Goal: Task Accomplishment & Management: Complete application form

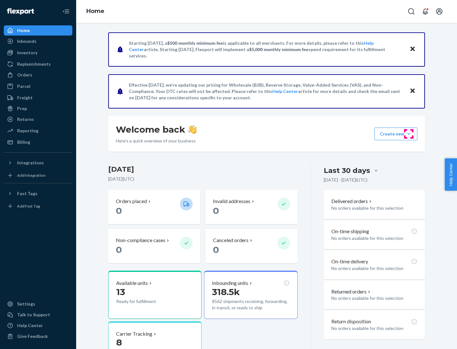
click at [408, 134] on button "Create new Create new inbound Create new order Create new product" at bounding box center [395, 133] width 43 height 13
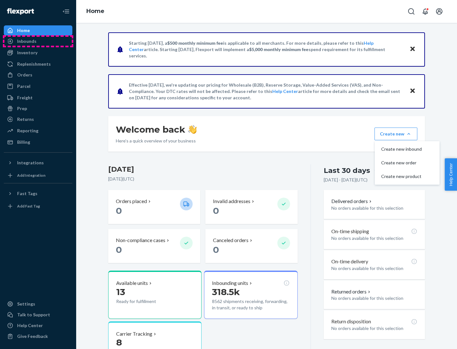
click at [38, 41] on div "Inbounds" at bounding box center [37, 41] width 67 height 9
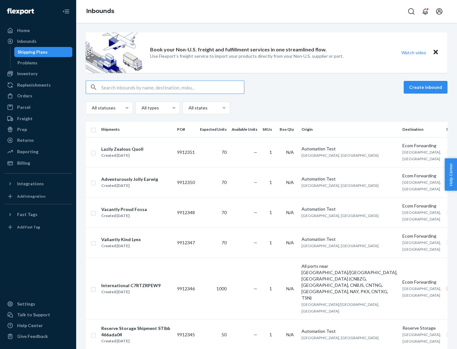
click at [426, 87] on button "Create inbound" at bounding box center [425, 87] width 44 height 13
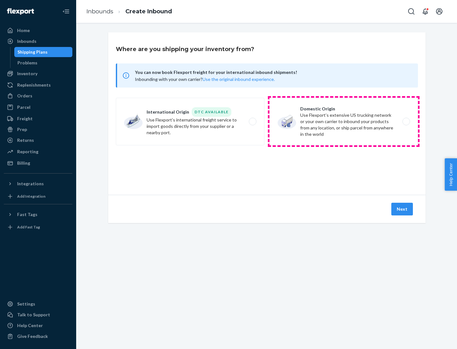
click at [343, 121] on label "Domestic Origin Use Flexport’s extensive US trucking network or your own carrie…" at bounding box center [343, 122] width 148 height 48
click at [406, 121] on input "Domestic Origin Use Flexport’s extensive US trucking network or your own carrie…" at bounding box center [408, 122] width 4 height 4
radio input "true"
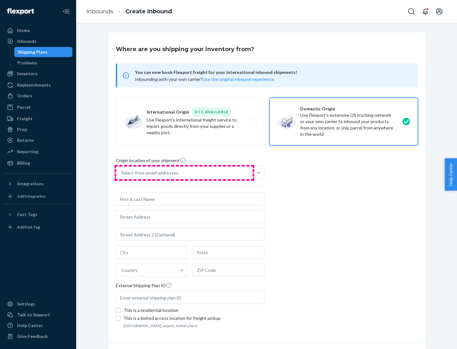
click at [184, 173] on div "Select from saved addresses" at bounding box center [184, 172] width 136 height 13
click at [122, 173] on input "Select from saved addresses" at bounding box center [121, 173] width 1 height 6
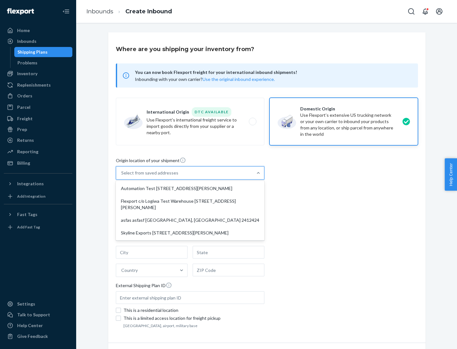
scroll to position [3, 0]
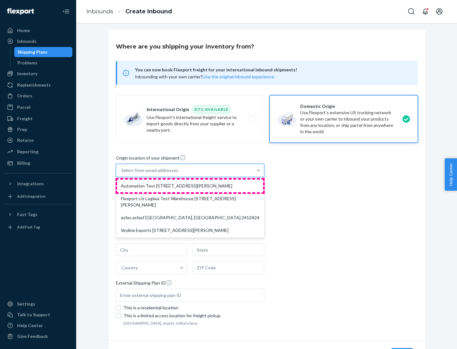
click at [190, 186] on div "Automation Test [STREET_ADDRESS][PERSON_NAME]" at bounding box center [190, 185] width 146 height 13
click at [122, 173] on input "option Automation Test [STREET_ADDRESS][PERSON_NAME] focused, 1 of 4. 4 results…" at bounding box center [121, 170] width 1 height 6
type input "Automation Test"
type input "9th Floor"
type input "[GEOGRAPHIC_DATA]"
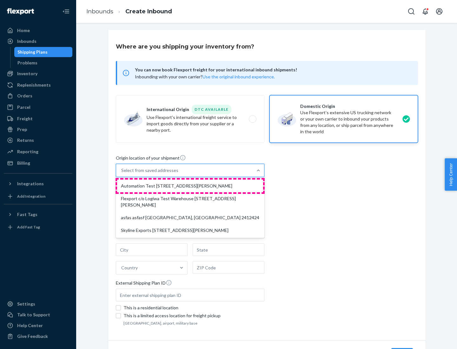
type input "CA"
type input "94104"
type input "[STREET_ADDRESS][PERSON_NAME]"
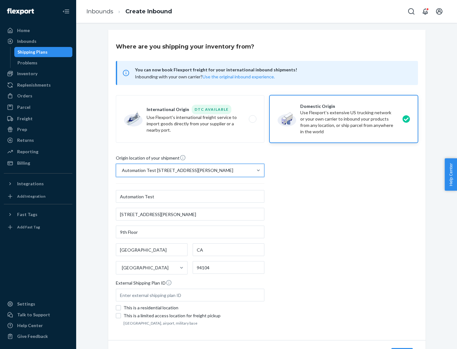
scroll to position [37, 0]
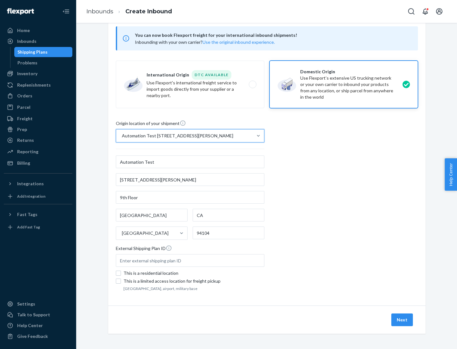
click at [402, 320] on button "Next" at bounding box center [402, 319] width 22 height 13
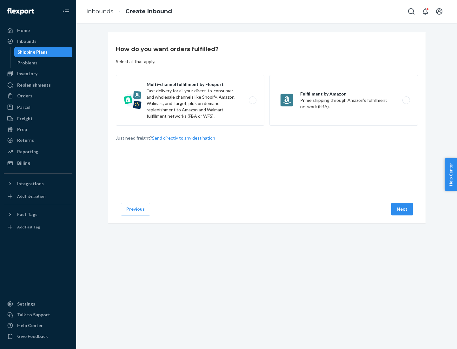
click at [190, 100] on label "Multi-channel fulfillment by Flexport Fast delivery for all your direct-to-cons…" at bounding box center [190, 100] width 148 height 51
click at [252, 100] on input "Multi-channel fulfillment by Flexport Fast delivery for all your direct-to-cons…" at bounding box center [254, 100] width 4 height 4
radio input "true"
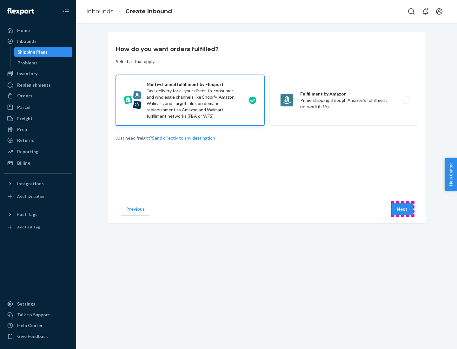
click at [402, 209] on button "Next" at bounding box center [402, 209] width 22 height 13
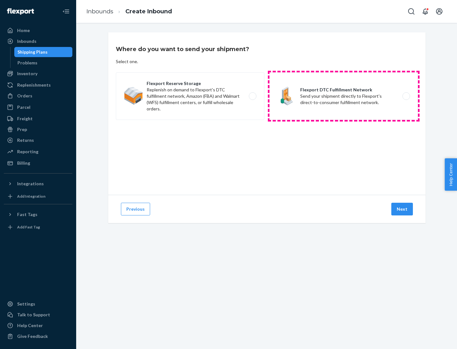
click at [343, 96] on label "Flexport DTC Fulfillment Network Send your shipment directly to Flexport's dire…" at bounding box center [343, 96] width 148 height 48
click at [406, 96] on input "Flexport DTC Fulfillment Network Send your shipment directly to Flexport's dire…" at bounding box center [408, 96] width 4 height 4
radio input "true"
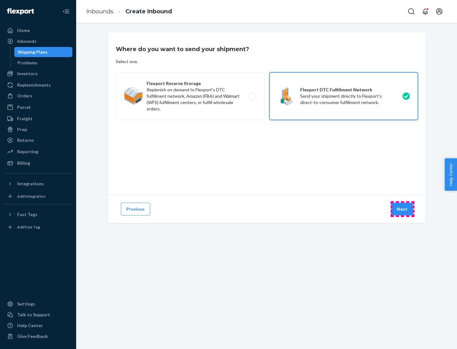
click at [402, 209] on button "Next" at bounding box center [402, 209] width 22 height 13
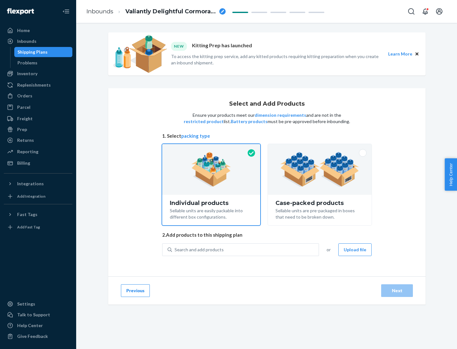
click at [320, 169] on img at bounding box center [319, 169] width 79 height 35
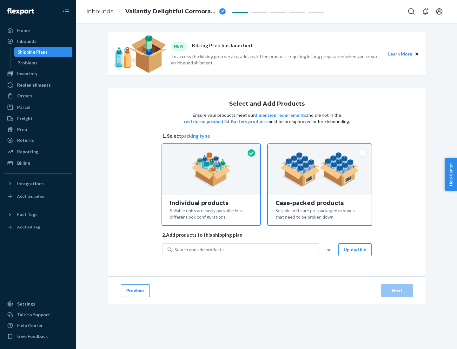
click at [320, 148] on input "Case-packed products Sellable units are pre-packaged in boxes that need to be b…" at bounding box center [319, 146] width 4 height 4
radio input "true"
radio input "false"
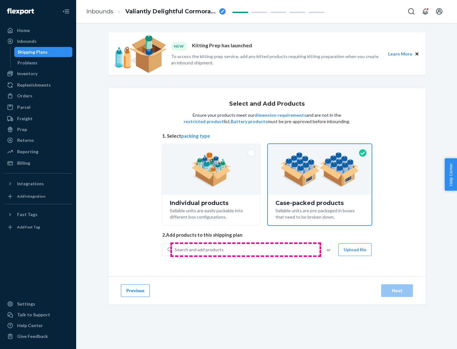
click at [245, 249] on div "Search and add products" at bounding box center [245, 249] width 146 height 11
click at [175, 249] on input "Search and add products" at bounding box center [174, 249] width 1 height 6
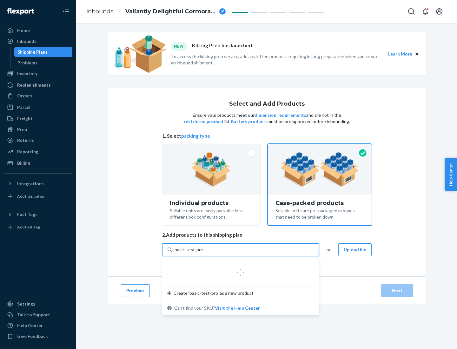
type input "basic-test-product-1"
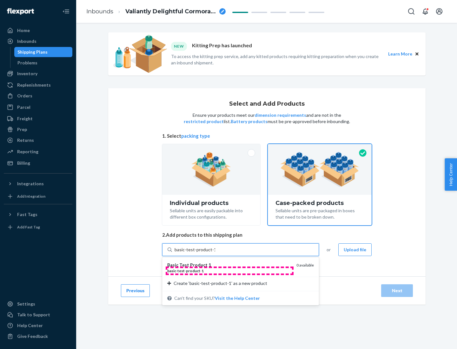
click at [229, 270] on div "basic - test - product - 1" at bounding box center [229, 270] width 124 height 5
click at [215, 253] on input "basic-test-product-1" at bounding box center [194, 249] width 41 height 6
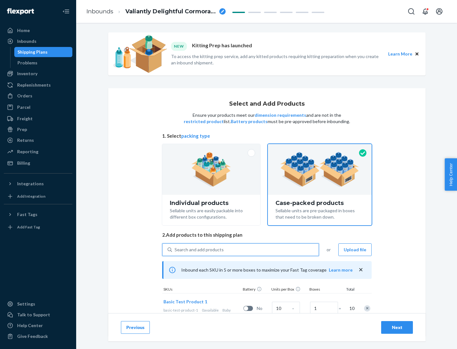
scroll to position [23, 0]
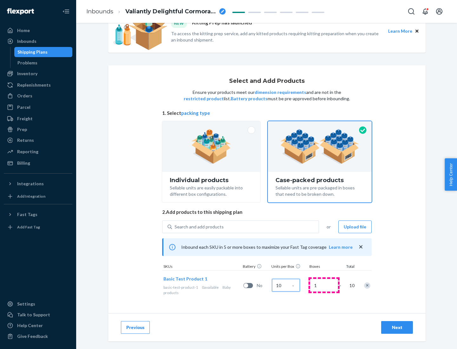
type input "10"
type input "7"
click at [397, 327] on div "Next" at bounding box center [396, 327] width 21 height 6
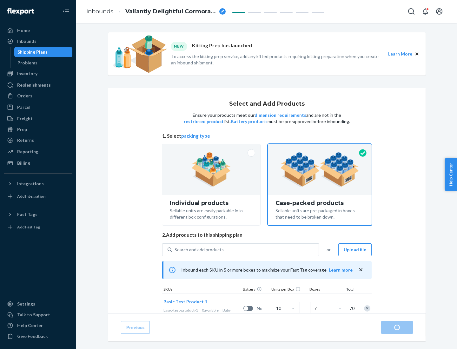
radio input "true"
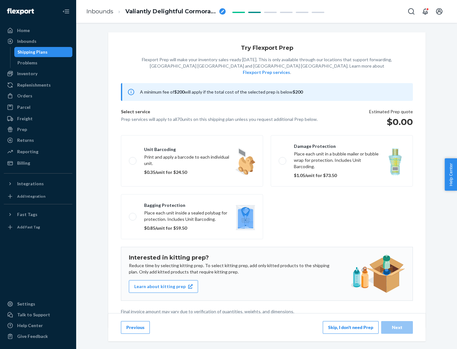
scroll to position [2, 0]
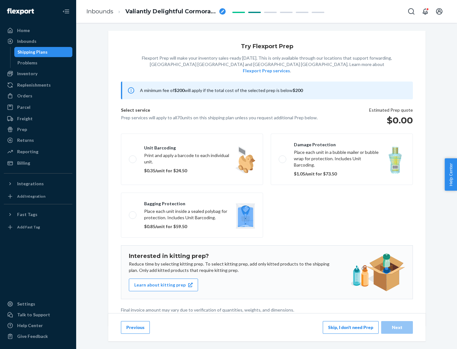
click at [350, 327] on button "Skip, I don't need Prep" at bounding box center [350, 327] width 56 height 13
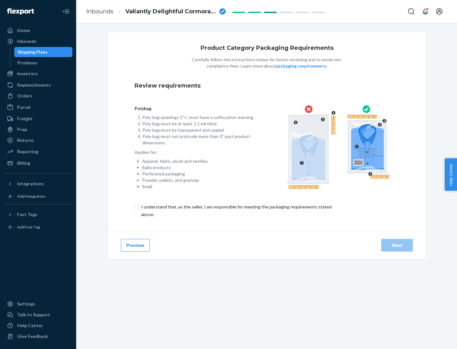
click at [236, 210] on input "checkbox" at bounding box center [239, 210] width 211 height 15
checkbox input "true"
click at [397, 245] on div "Next" at bounding box center [396, 245] width 21 height 6
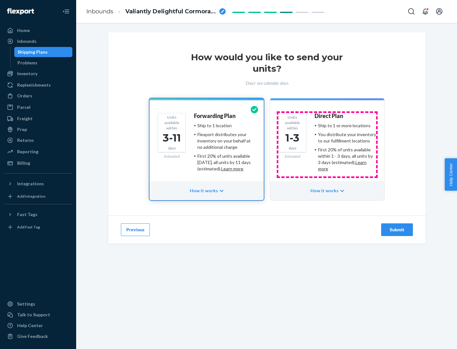
click at [327, 145] on ul "Ship to 1 or more locations You distribute your inventory to our fulfillment lo…" at bounding box center [345, 146] width 62 height 49
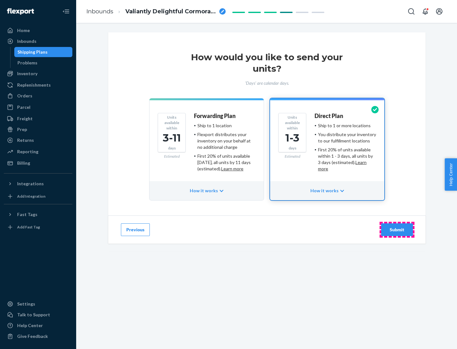
click at [397, 230] on div "Submit" at bounding box center [396, 229] width 21 height 6
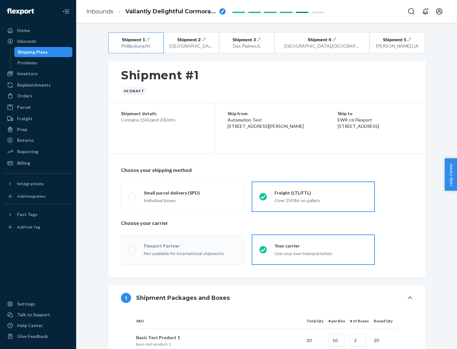
radio input "true"
radio input "false"
radio input "true"
radio input "false"
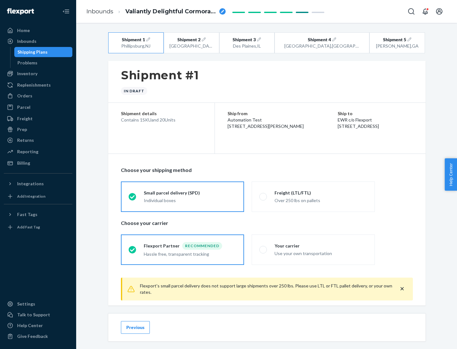
scroll to position [7, 0]
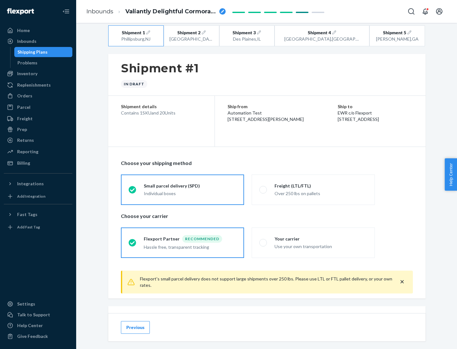
click at [321, 185] on div "Freight (LTL/FTL)" at bounding box center [320, 186] width 93 height 6
click at [263, 187] on input "Freight (LTL/FTL) Over 250 lbs on pallets" at bounding box center [261, 189] width 4 height 4
radio input "true"
radio input "false"
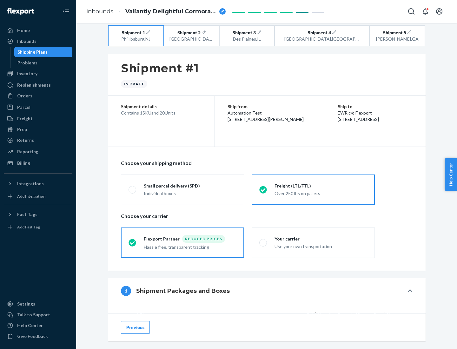
scroll to position [60, 0]
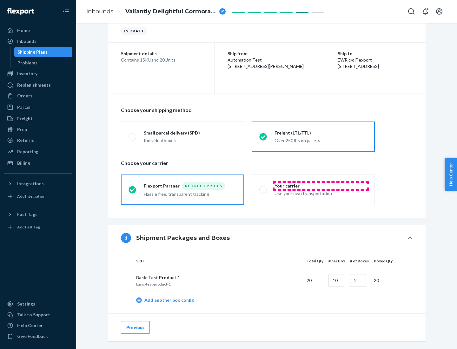
click at [321, 185] on div "Your carrier" at bounding box center [320, 186] width 93 height 6
click at [263, 187] on input "Your carrier Use your own transportation" at bounding box center [261, 189] width 4 height 4
radio input "true"
radio input "false"
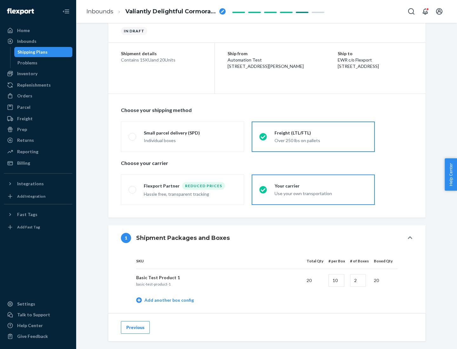
scroll to position [200, 0]
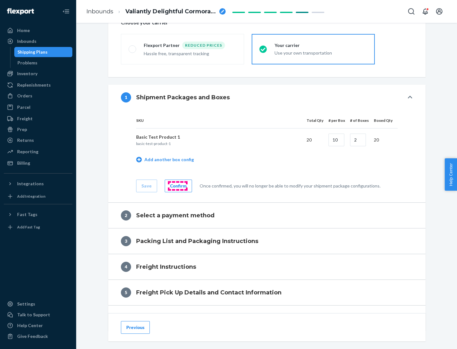
click at [177, 185] on div "Confirm" at bounding box center [178, 186] width 16 height 6
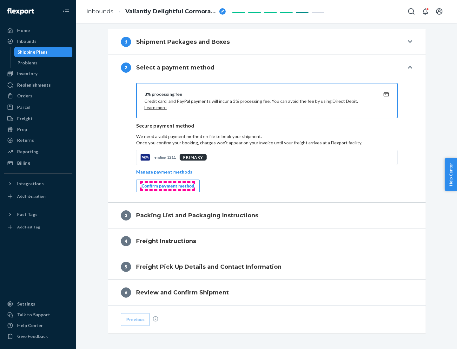
click at [167, 186] on div "Confirm payment method" at bounding box center [167, 186] width 53 height 6
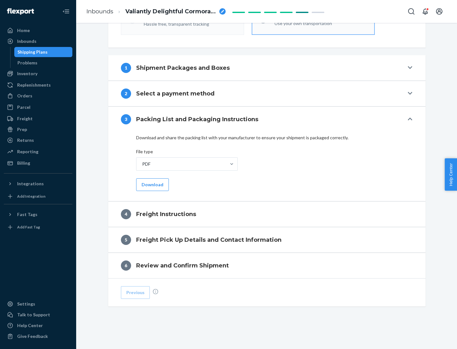
scroll to position [229, 0]
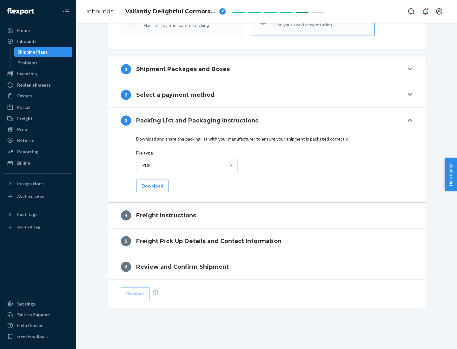
click at [152, 185] on button "Download" at bounding box center [152, 185] width 33 height 13
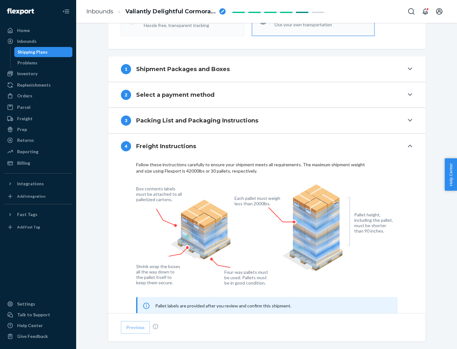
scroll to position [383, 0]
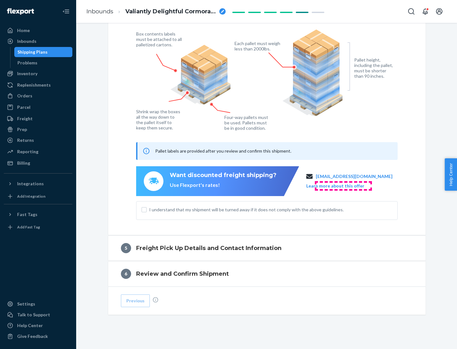
click at [343, 185] on button "Learn more about this offer" at bounding box center [335, 186] width 58 height 6
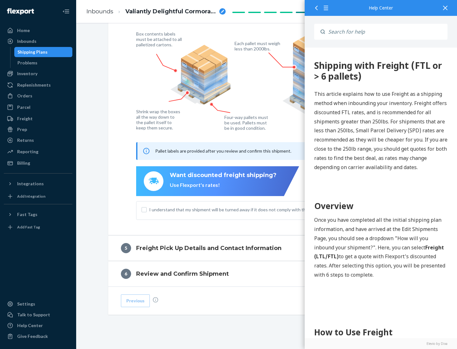
scroll to position [0, 0]
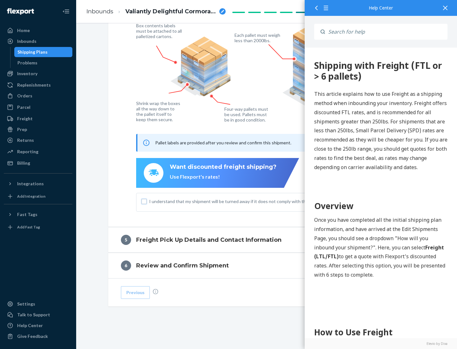
click at [144, 201] on input "I understand that my shipment will be turned away if it does not comply with th…" at bounding box center [143, 201] width 5 height 5
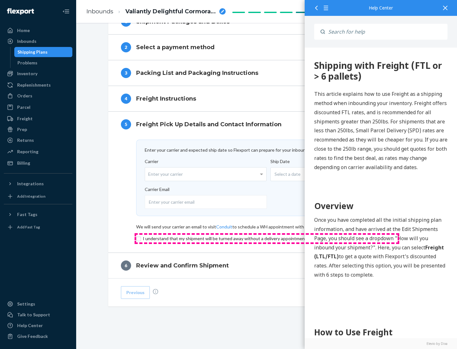
click at [267, 238] on input "checkbox" at bounding box center [266, 239] width 261 height 8
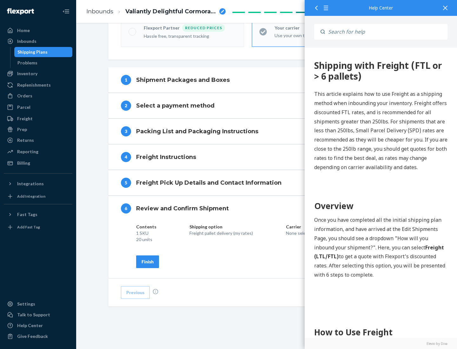
scroll to position [218, 0]
click at [147, 261] on div "Finish" at bounding box center [147, 261] width 12 height 6
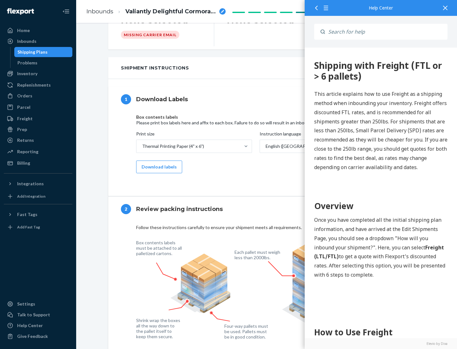
scroll to position [0, 0]
